Goal: Submit feedback/report problem: Submit feedback/report problem

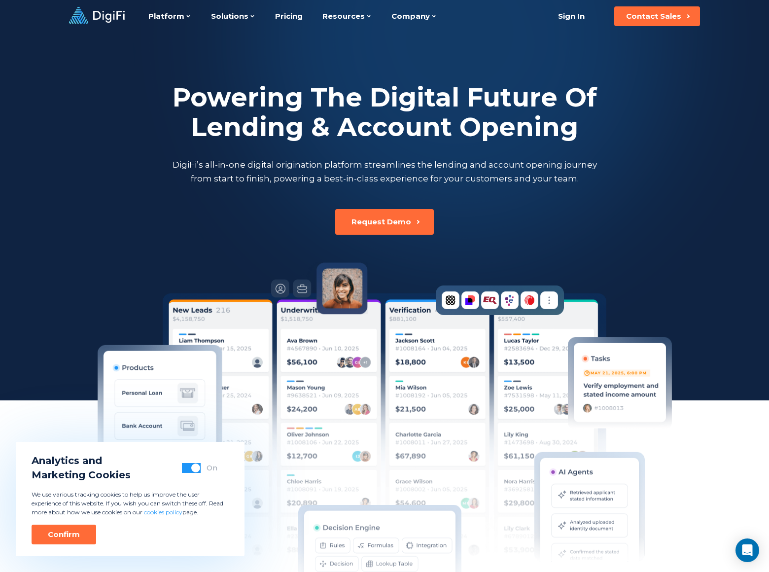
scroll to position [2627, 0]
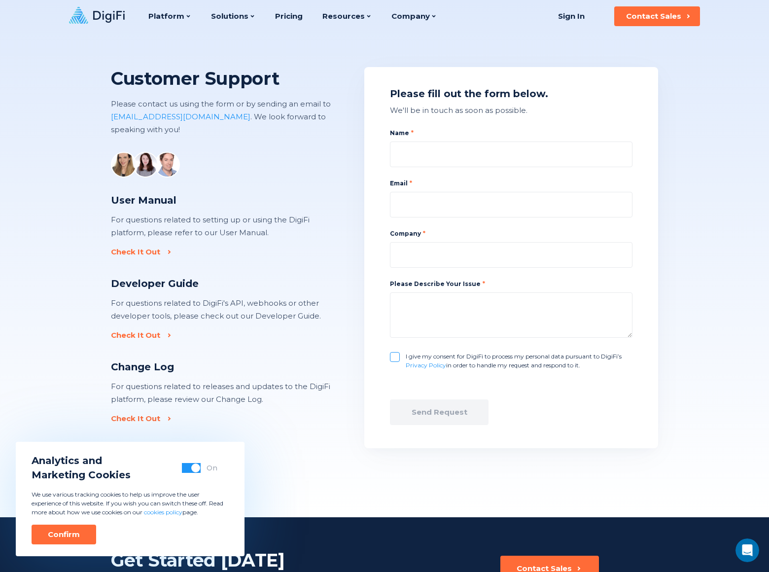
click at [395, 357] on input "I give my consent for DigiFi to process my personal data pursuant to DigiFi’s P…" at bounding box center [395, 357] width 10 height 10
checkbox input "true"
type input "[PERSON_NAME]"
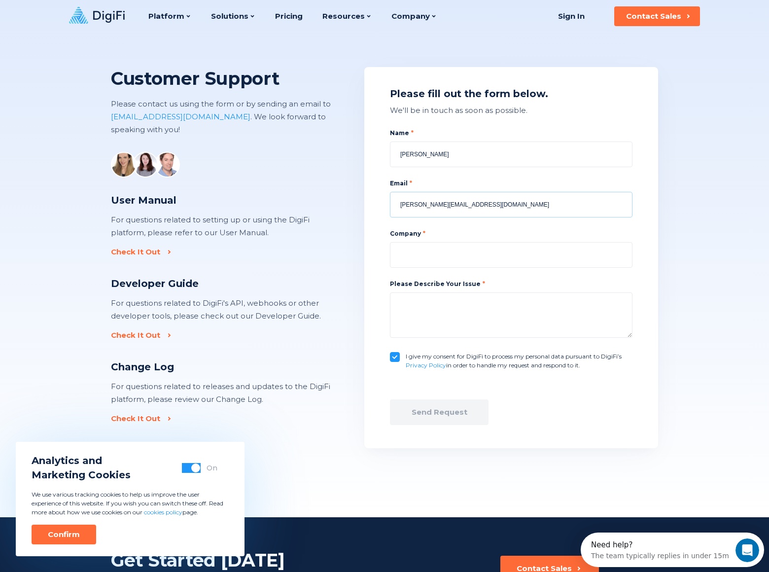
type input "[PERSON_NAME][EMAIL_ADDRESS][DOMAIN_NAME]"
type input "[DOMAIN_NAME]"
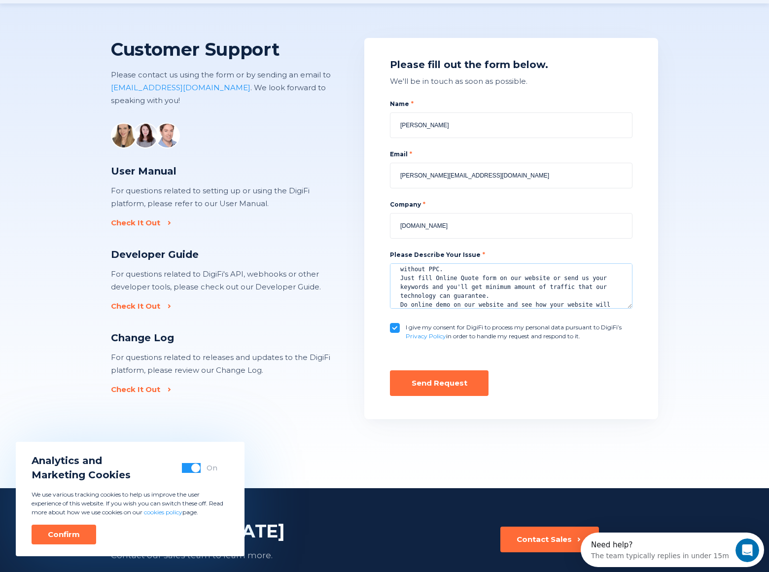
scroll to position [25, 0]
type textarea "We can place your website on top position in search engines without PPC. Just f…"
click at [439, 383] on div "Send Request" at bounding box center [440, 383] width 56 height 10
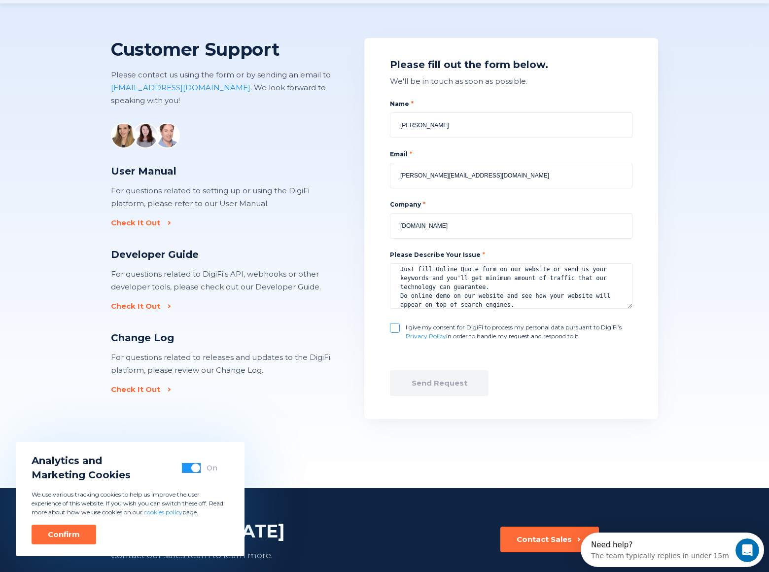
checkbox input "false"
